Goal: Transaction & Acquisition: Purchase product/service

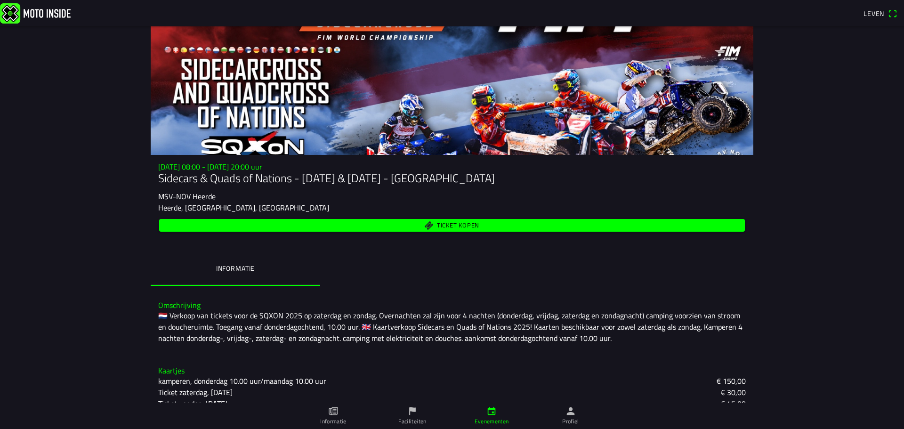
scroll to position [71, 0]
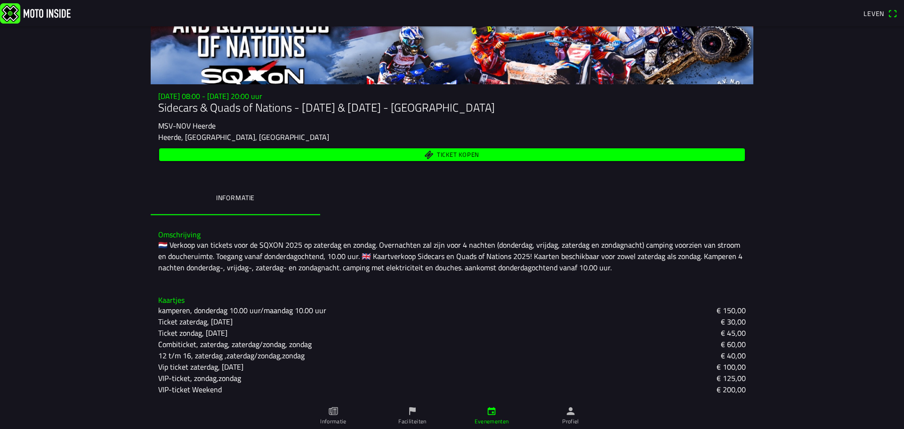
click at [199, 389] on font "VIP-ticket Weekend" at bounding box center [190, 389] width 64 height 11
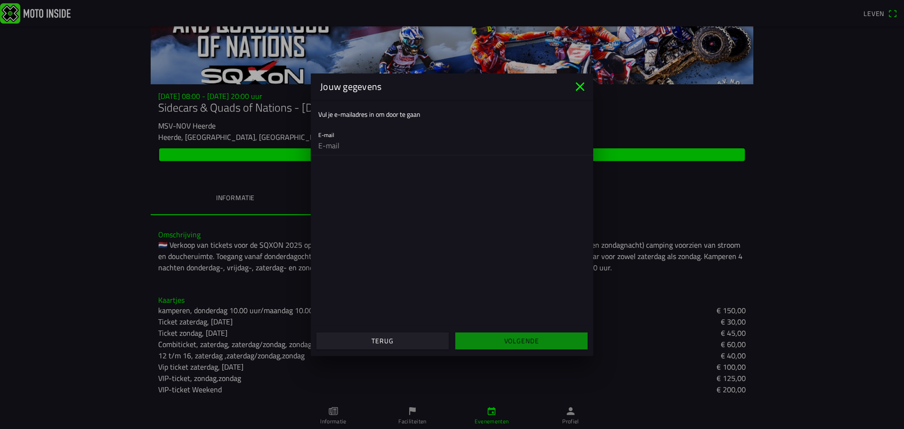
click at [579, 85] on icon "dichtbij" at bounding box center [580, 86] width 9 height 9
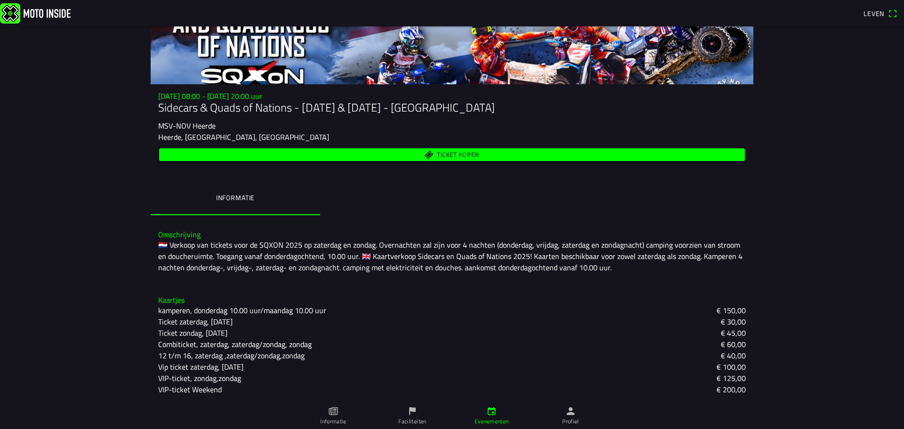
scroll to position [0, 0]
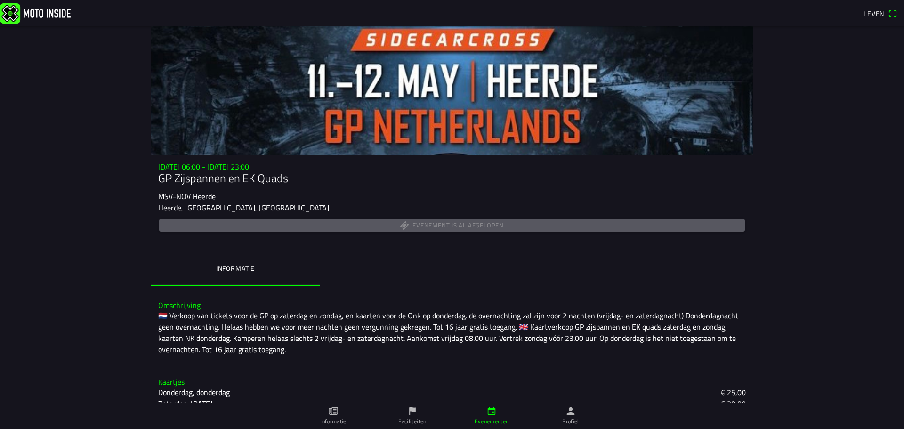
click at [53, 8] on img at bounding box center [35, 13] width 71 height 20
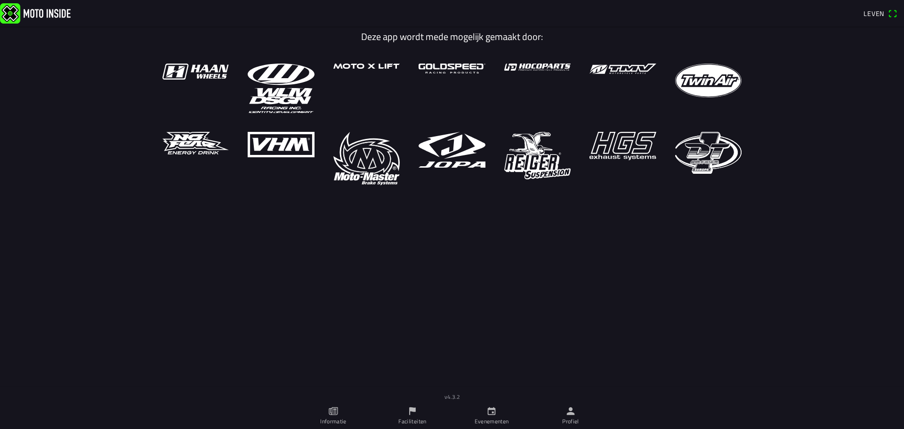
drag, startPoint x: 43, startPoint y: 10, endPoint x: 51, endPoint y: 12, distance: 7.8
click at [43, 10] on img at bounding box center [35, 13] width 71 height 20
click at [496, 410] on icon "kalender" at bounding box center [492, 411] width 10 height 10
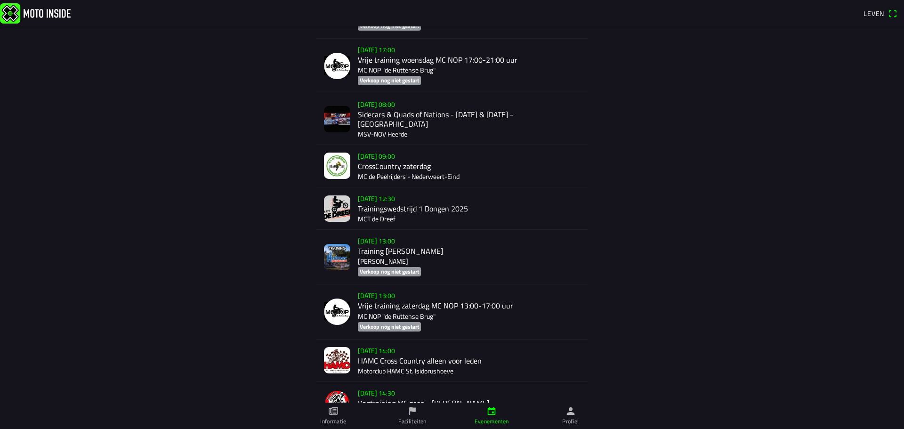
scroll to position [2041, 0]
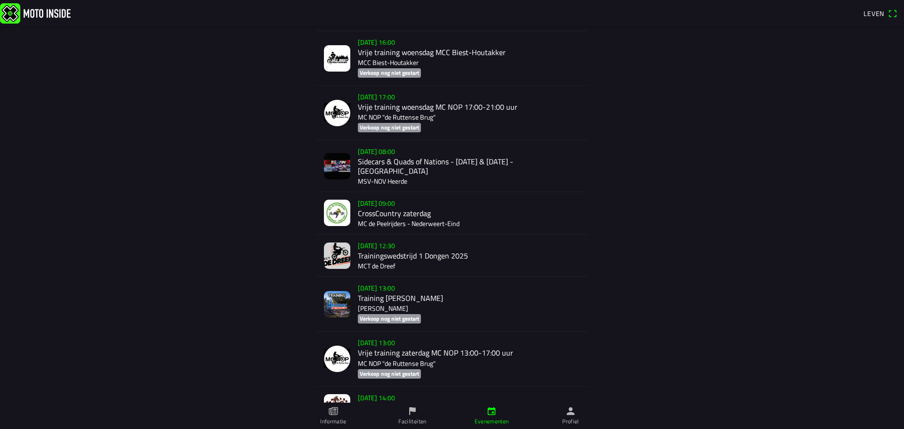
click at [408, 155] on div "za 27 sep. - 08:00 Sidecars & Quads of Nations - 27 & 28 sept. - Heerde MSV-NOV…" at bounding box center [469, 165] width 222 height 51
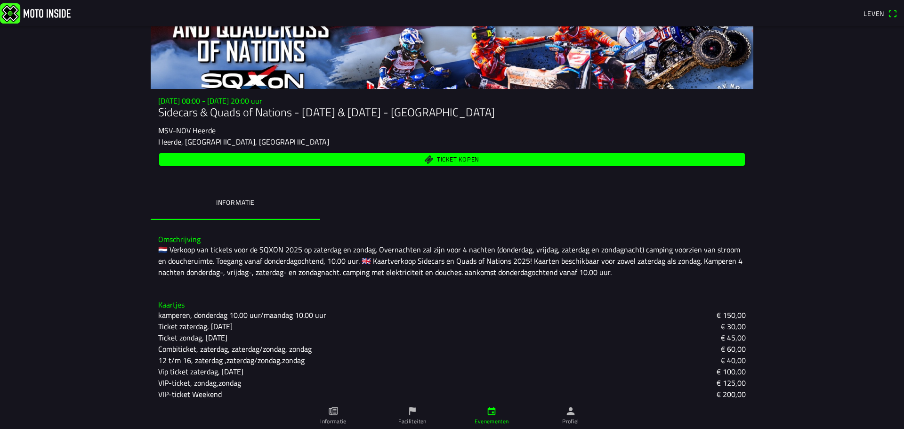
scroll to position [71, 0]
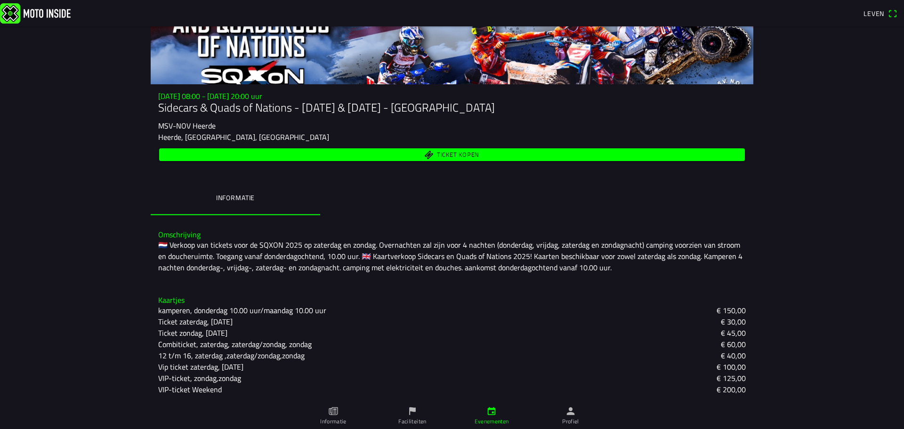
click at [202, 393] on font "VIP-ticket Weekend" at bounding box center [190, 389] width 64 height 11
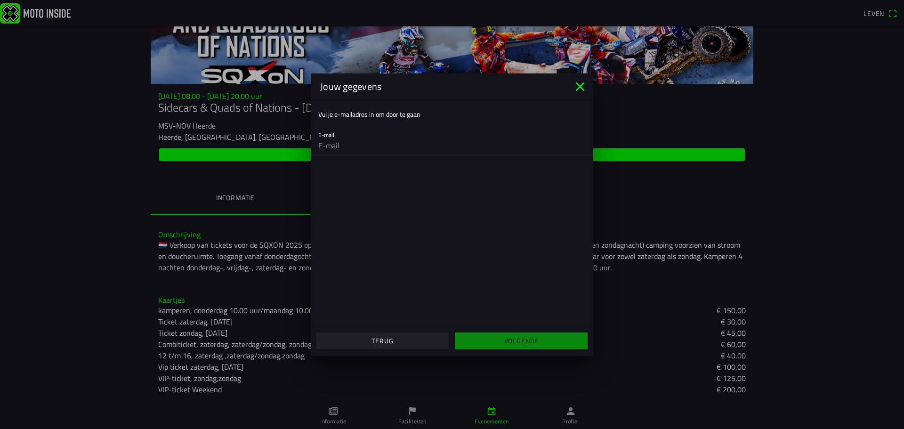
click at [339, 149] on input "email" at bounding box center [452, 145] width 268 height 19
type input "boraar@skynet.be"
click at [516, 343] on font "Volgende" at bounding box center [521, 341] width 35 height 10
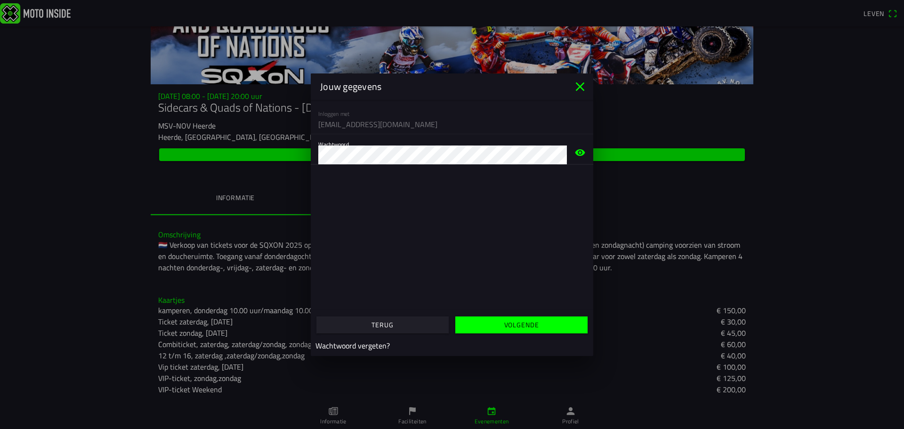
click at [495, 327] on span "Volgende" at bounding box center [521, 324] width 118 height 17
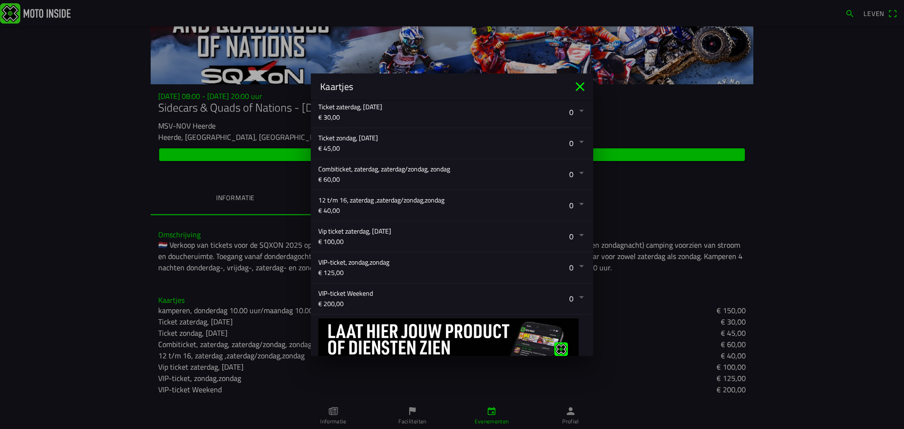
scroll to position [232, 0]
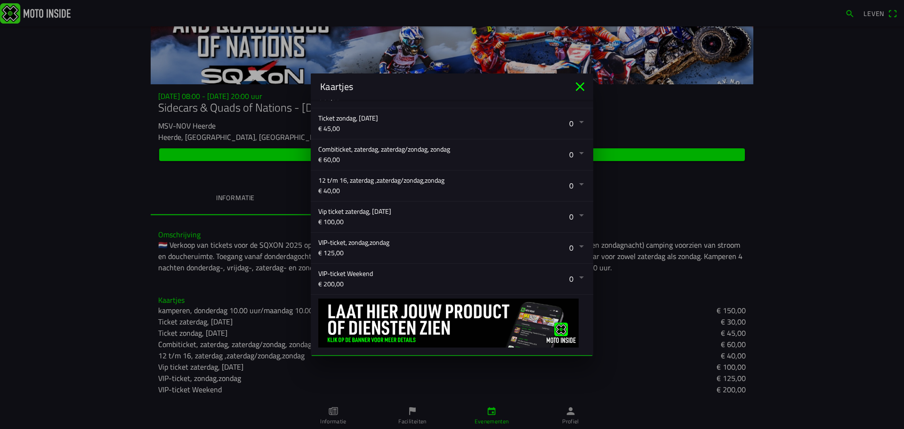
click at [577, 278] on button "button" at bounding box center [455, 279] width 275 height 31
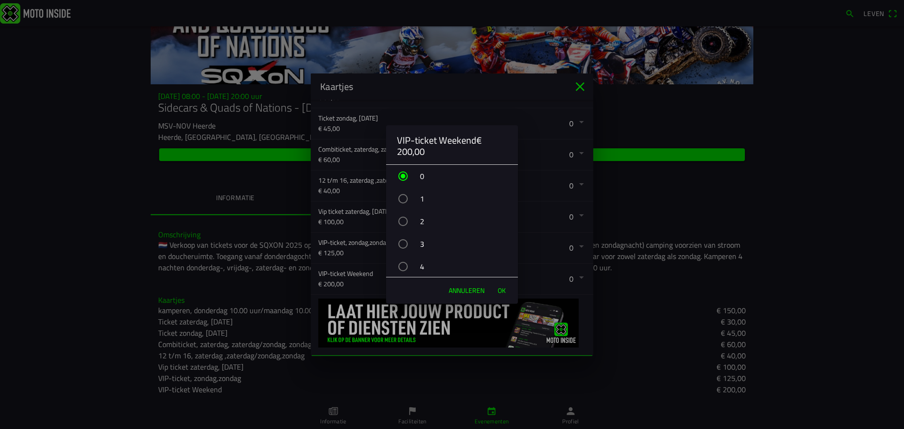
click at [402, 262] on div "button" at bounding box center [402, 266] width 9 height 9
click at [499, 290] on font "OK" at bounding box center [502, 290] width 8 height 10
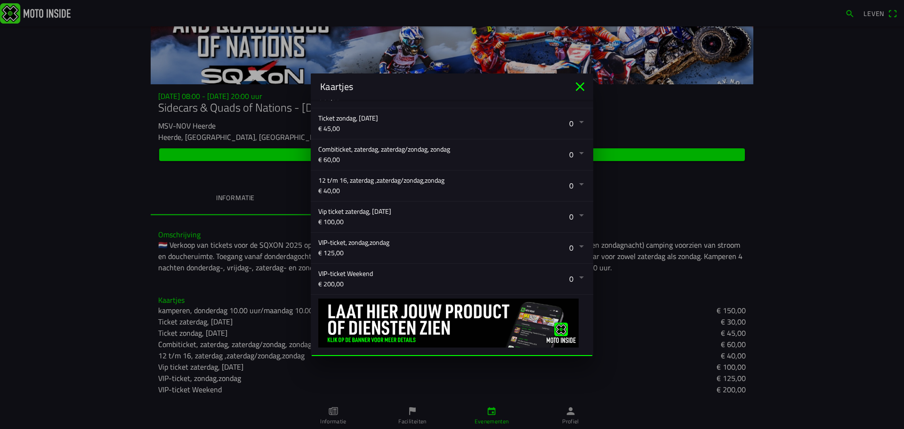
scroll to position [250, 0]
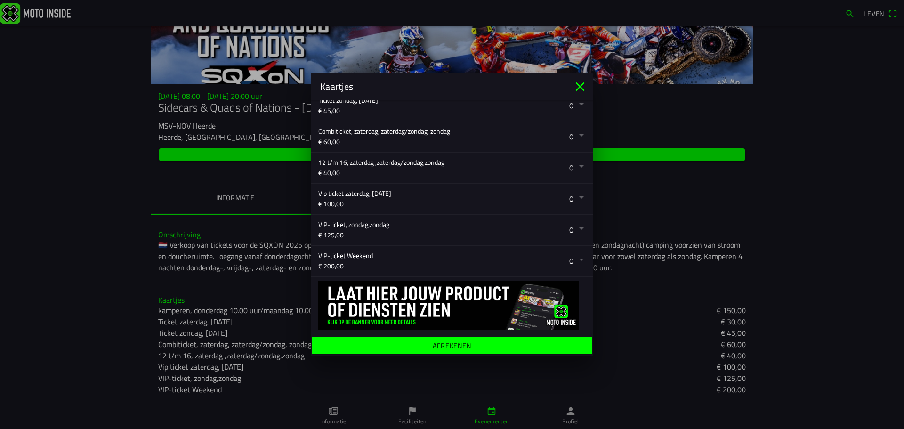
click at [576, 259] on button "button" at bounding box center [455, 261] width 275 height 31
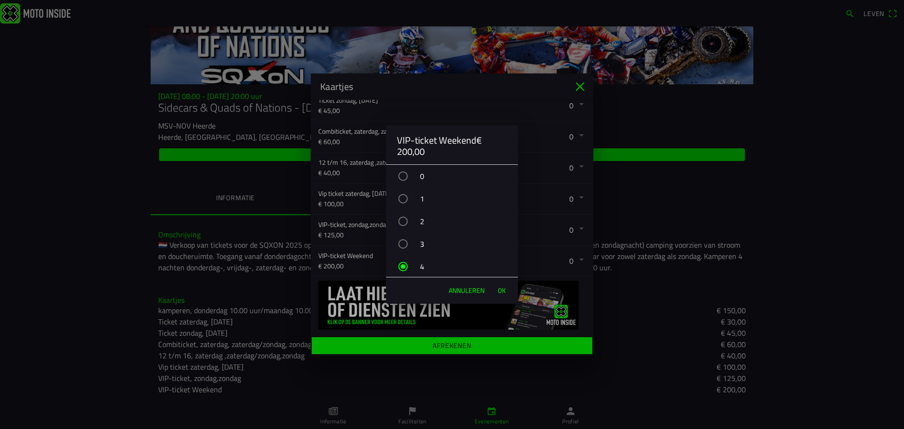
click at [499, 290] on font "OK" at bounding box center [502, 290] width 8 height 10
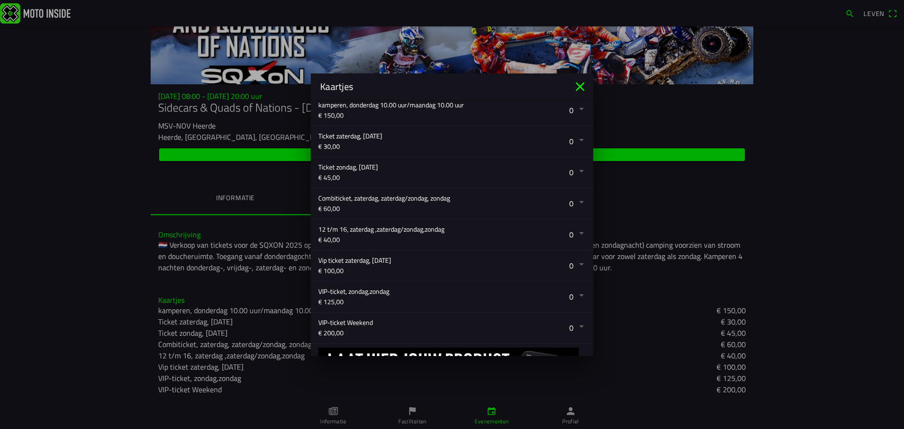
scroll to position [185, 0]
click at [574, 198] on button "button" at bounding box center [455, 202] width 275 height 31
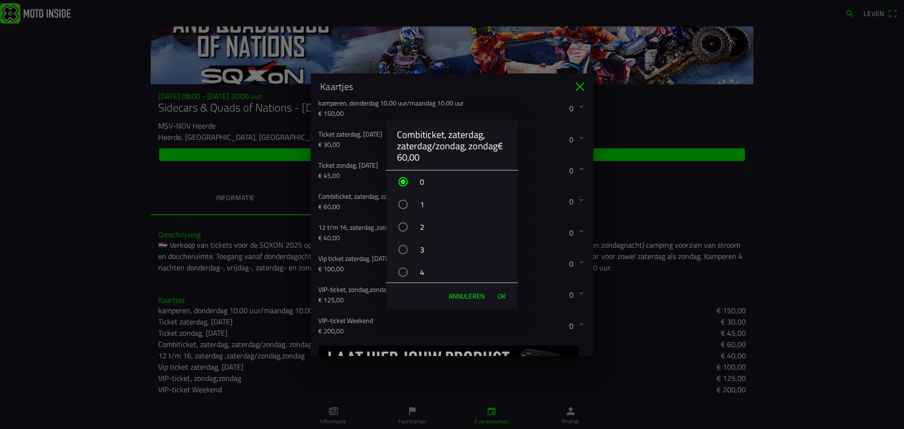
click at [399, 272] on div "button" at bounding box center [402, 272] width 9 height 9
click at [497, 294] on button "OK" at bounding box center [501, 296] width 17 height 19
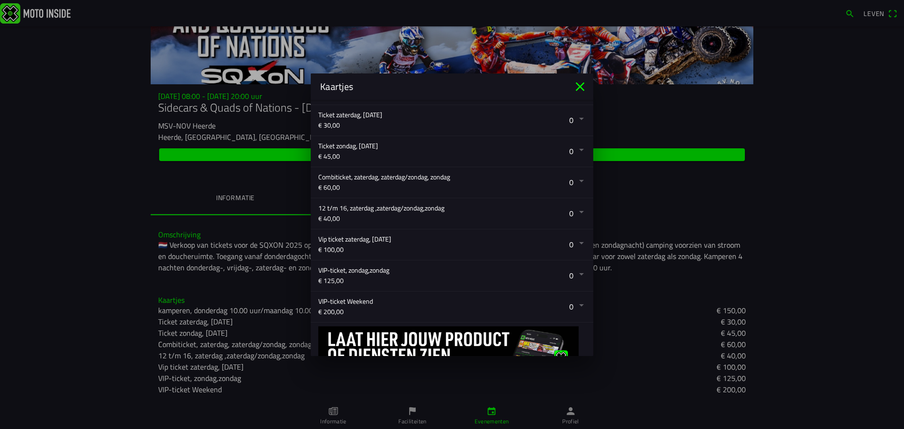
scroll to position [250, 0]
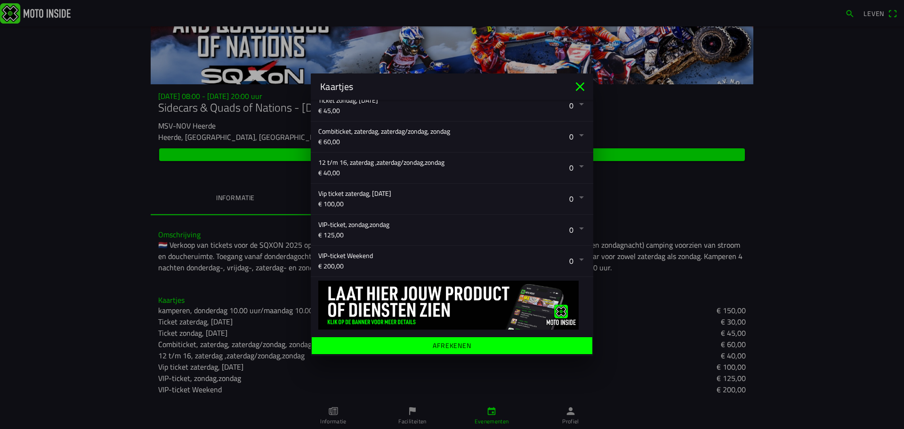
click at [448, 348] on font "Afrekenen" at bounding box center [452, 345] width 39 height 10
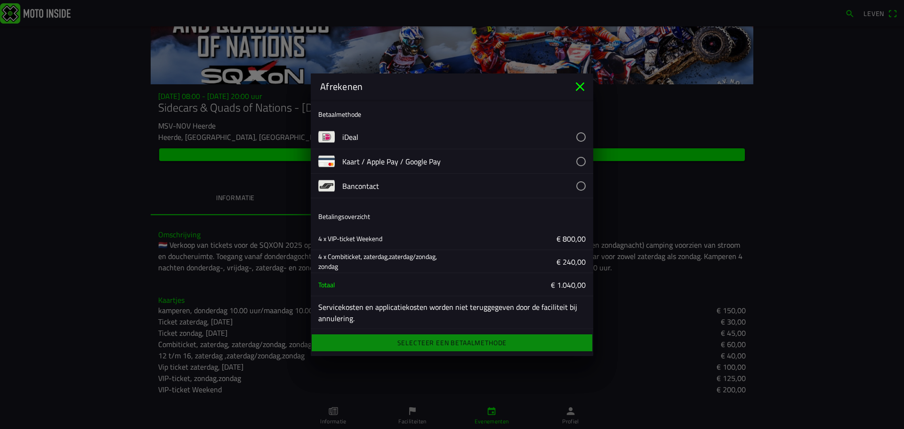
click at [577, 84] on icon "close" at bounding box center [580, 86] width 9 height 9
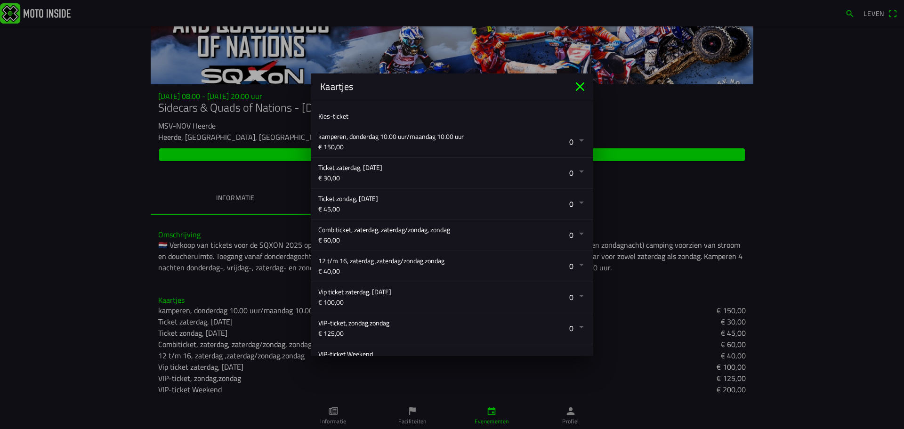
scroll to position [173, 0]
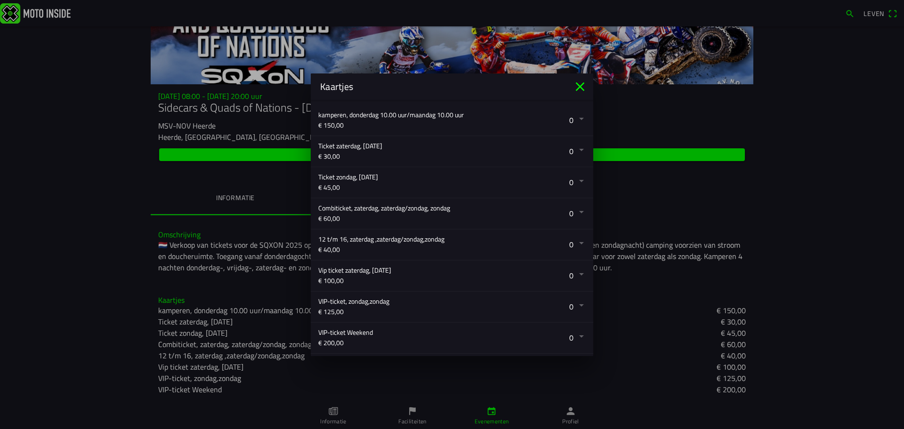
click at [581, 88] on icon "dichtbij" at bounding box center [580, 86] width 15 height 15
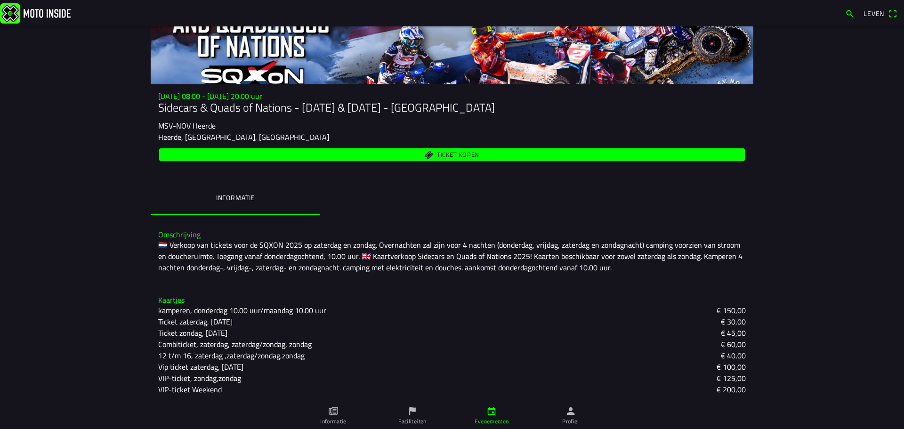
click at [433, 191] on ion-segment "Informatie" at bounding box center [452, 198] width 603 height 33
click at [455, 156] on font "Ticket kopen" at bounding box center [458, 154] width 42 height 9
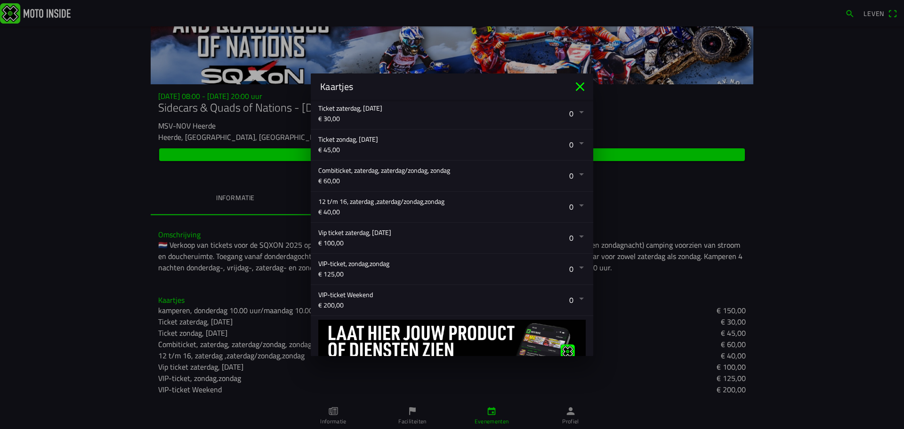
scroll to position [250, 0]
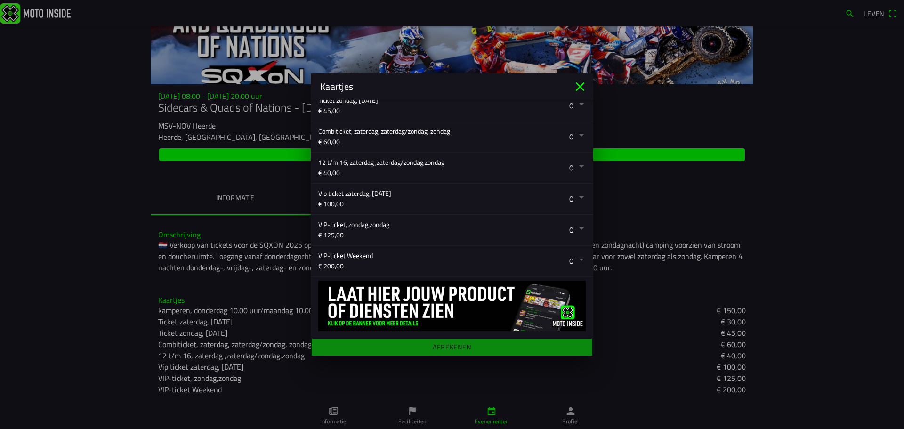
click at [462, 346] on main "Registratieformulier Voornaam geert Achternaam boret E-mail boraar@skynet.be Ge…" at bounding box center [452, 228] width 283 height 256
click at [456, 348] on main "Registratieformulier Voornaam geert Achternaam boret E-mail boraar@skynet.be Ge…" at bounding box center [452, 228] width 283 height 256
click at [575, 166] on button "button" at bounding box center [455, 168] width 275 height 31
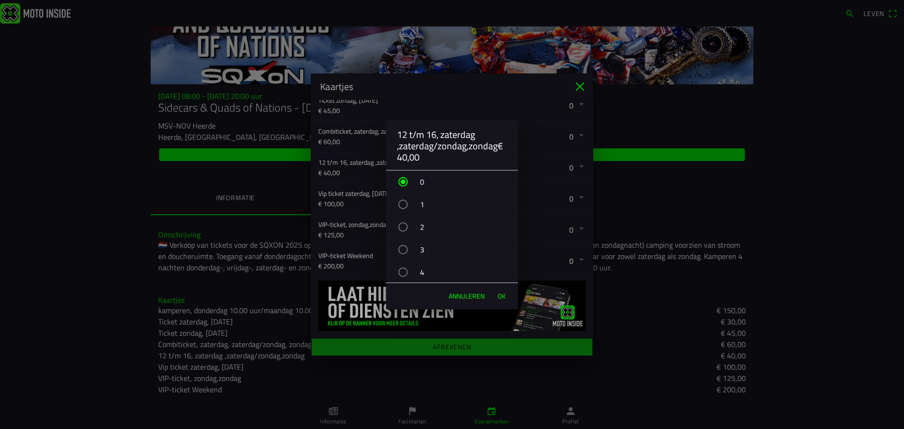
click at [403, 203] on div "button" at bounding box center [402, 204] width 9 height 9
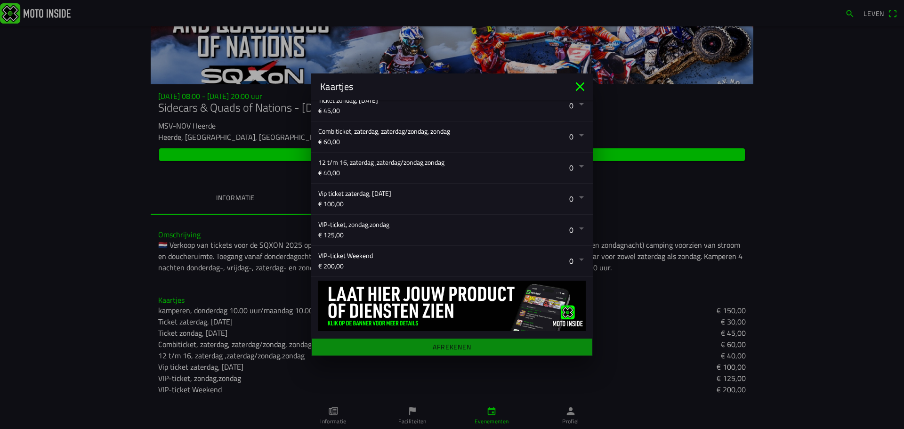
click at [462, 347] on ion-backdrop at bounding box center [452, 214] width 904 height 429
click at [452, 345] on main "Registratieformulier Voornaam geert Achternaam boret E-mail boraar@skynet.be Ge…" at bounding box center [452, 228] width 283 height 256
click at [450, 347] on main "Registratieformulier Voornaam geert Achternaam boret E-mail boraar@skynet.be Ge…" at bounding box center [452, 228] width 283 height 256
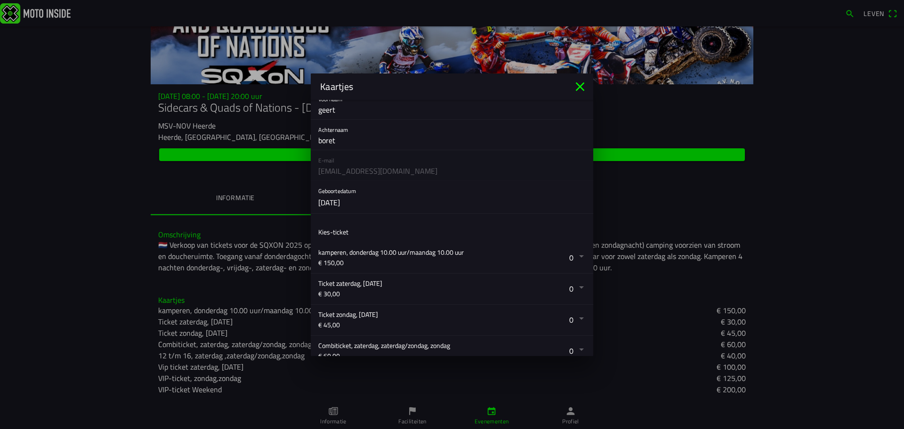
scroll to position [0, 0]
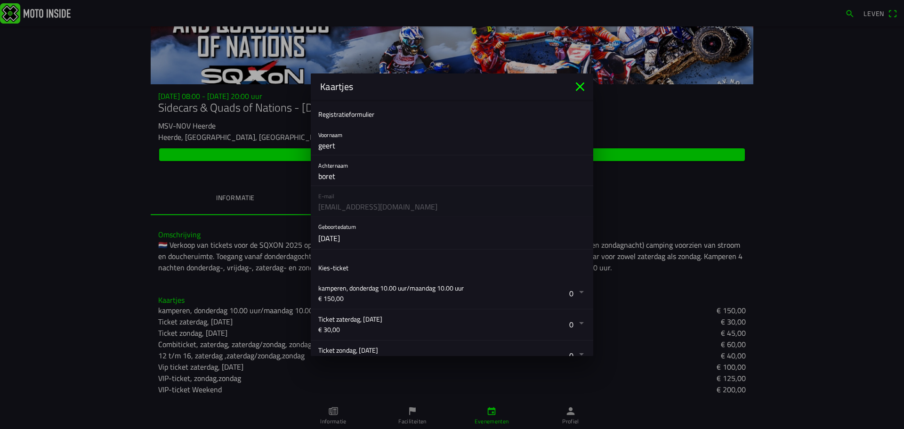
click at [576, 85] on icon "dichtbij" at bounding box center [580, 86] width 15 height 15
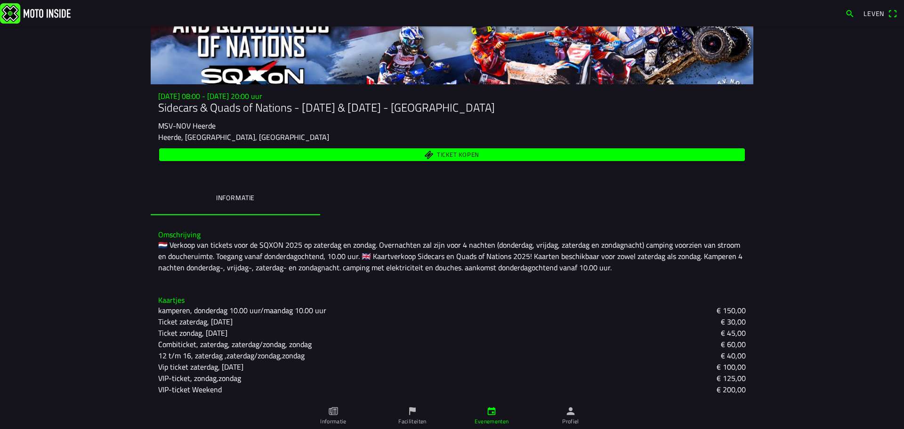
click at [190, 389] on font "VIP-ticket Weekend" at bounding box center [190, 389] width 64 height 11
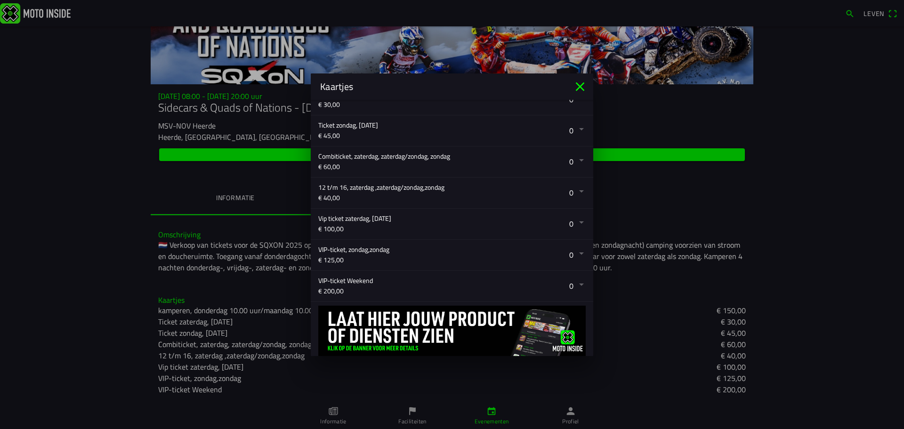
scroll to position [250, 0]
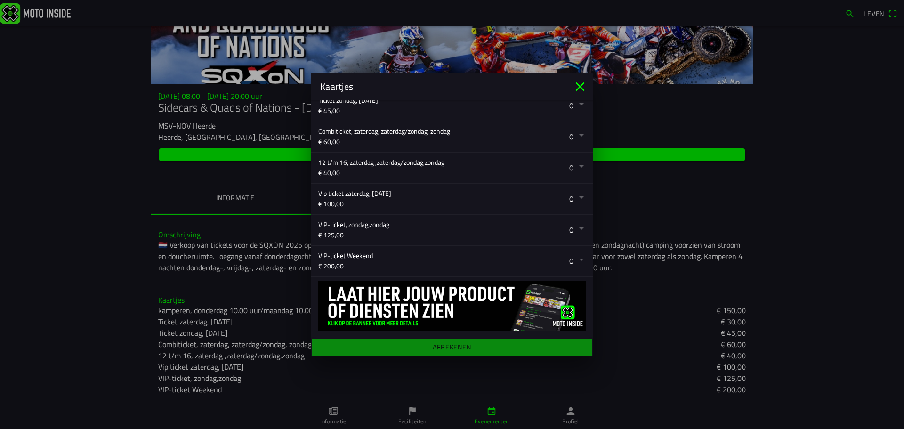
click at [573, 134] on button "button" at bounding box center [455, 137] width 275 height 31
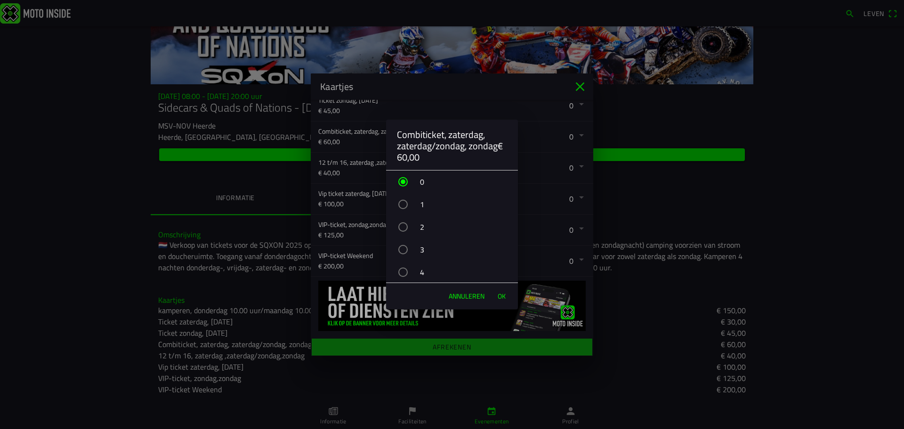
click at [408, 227] on div "2" at bounding box center [457, 227] width 122 height 24
click at [502, 295] on font "OK" at bounding box center [502, 296] width 8 height 10
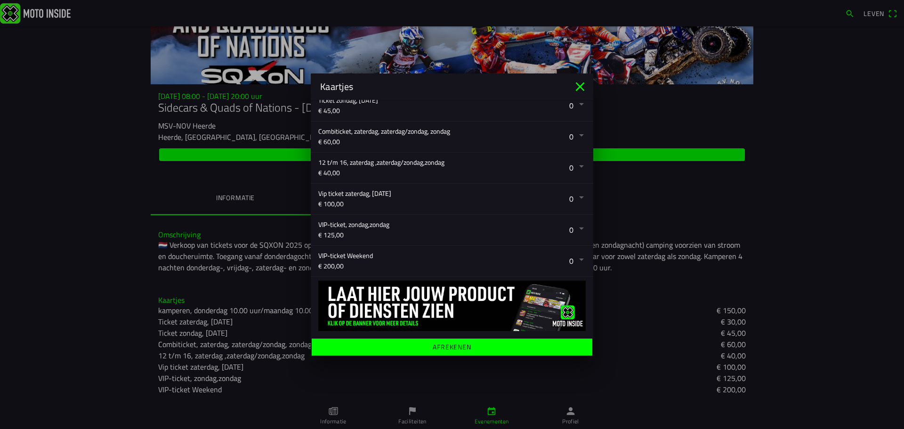
click at [438, 347] on font "Afrekenen" at bounding box center [452, 346] width 39 height 10
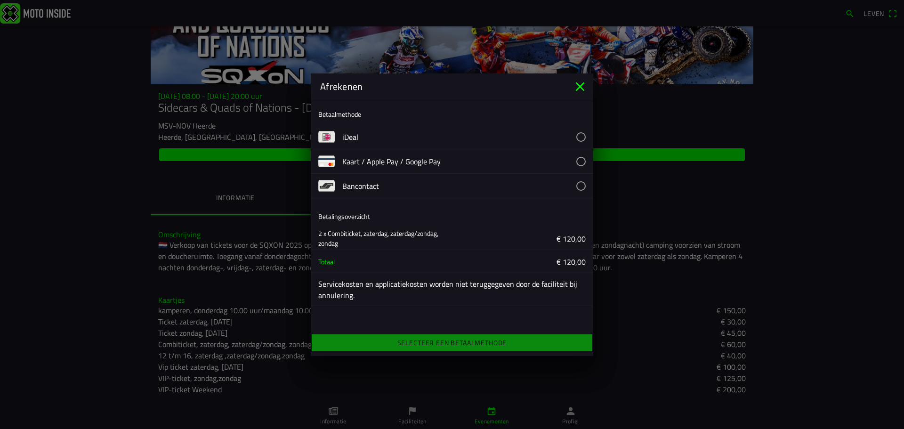
click at [578, 87] on icon "close" at bounding box center [580, 86] width 15 height 15
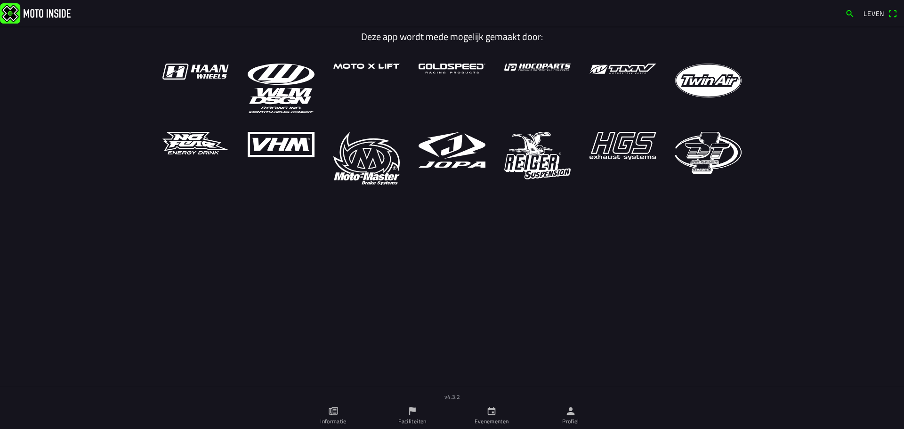
click at [67, 14] on img at bounding box center [35, 13] width 71 height 20
click at [15, 14] on img at bounding box center [35, 13] width 71 height 20
click at [326, 414] on link "Informatie" at bounding box center [333, 416] width 79 height 26
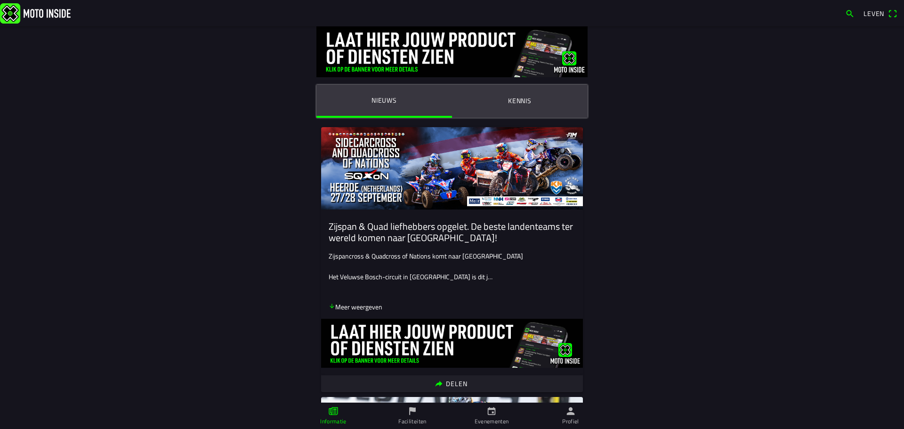
click at [438, 160] on img at bounding box center [452, 168] width 262 height 82
click at [384, 98] on font "Nieuws" at bounding box center [384, 100] width 25 height 10
click at [372, 155] on img at bounding box center [452, 168] width 262 height 82
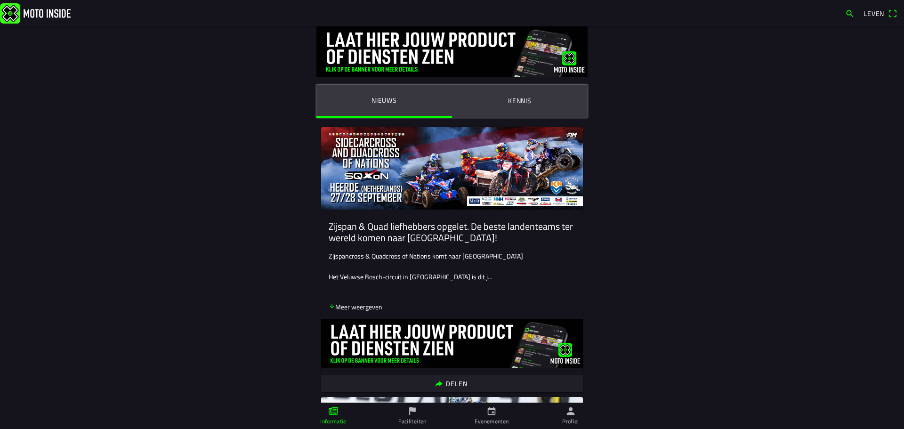
click at [450, 279] on p "Het Veluwse Bosch-circuit in Heerde is dit j…" at bounding box center [452, 277] width 247 height 10
click at [354, 311] on font "Meer weergeven" at bounding box center [358, 307] width 47 height 10
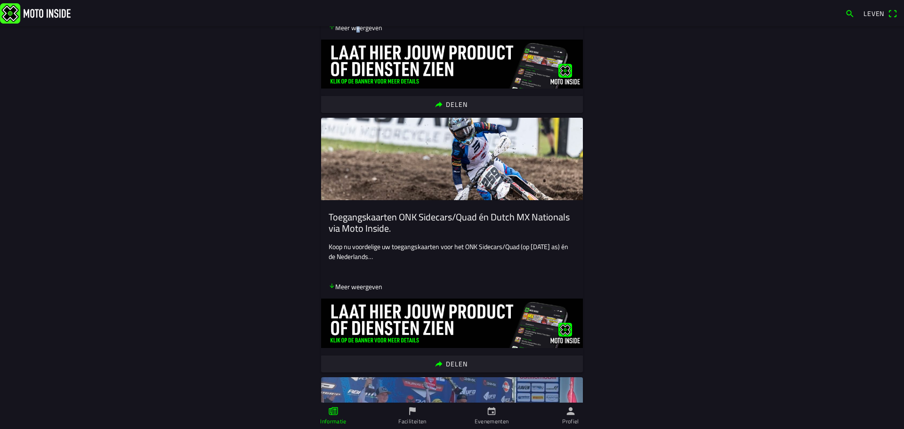
scroll to position [345, 0]
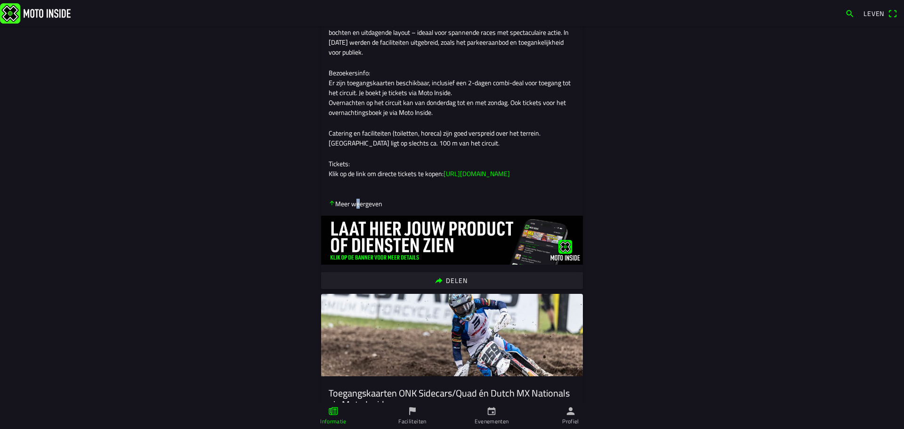
click at [485, 178] on font "https://app.motoinside.app/events/6749" at bounding box center [477, 174] width 66 height 10
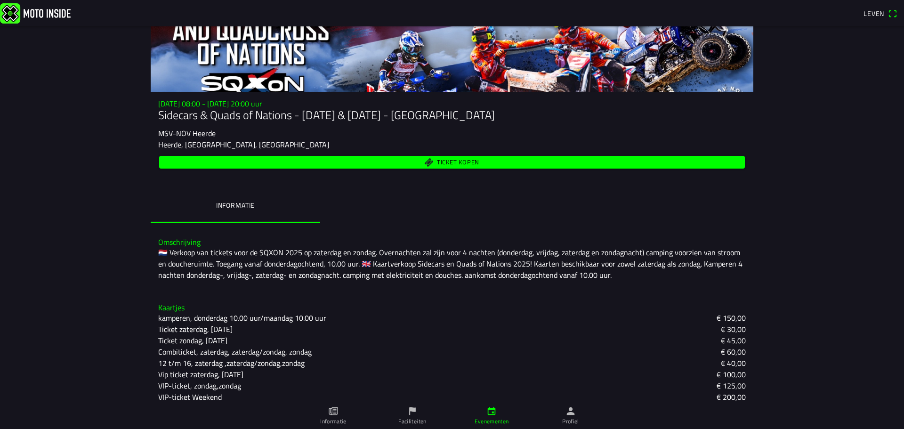
scroll to position [71, 0]
